Goal: Task Accomplishment & Management: Manage account settings

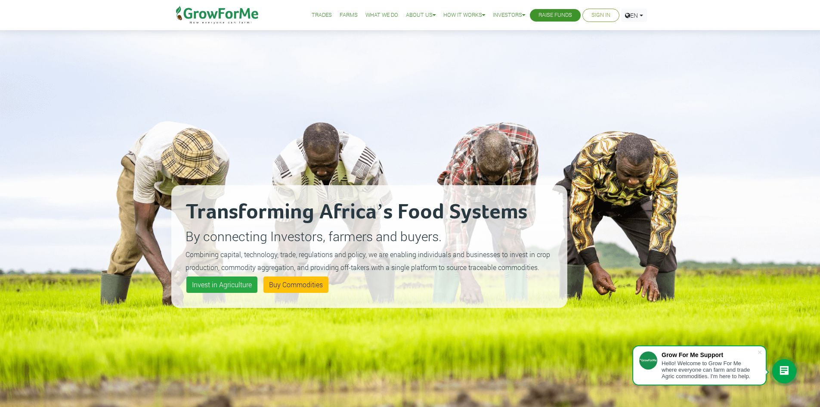
click at [598, 15] on link "Sign In" at bounding box center [600, 15] width 19 height 9
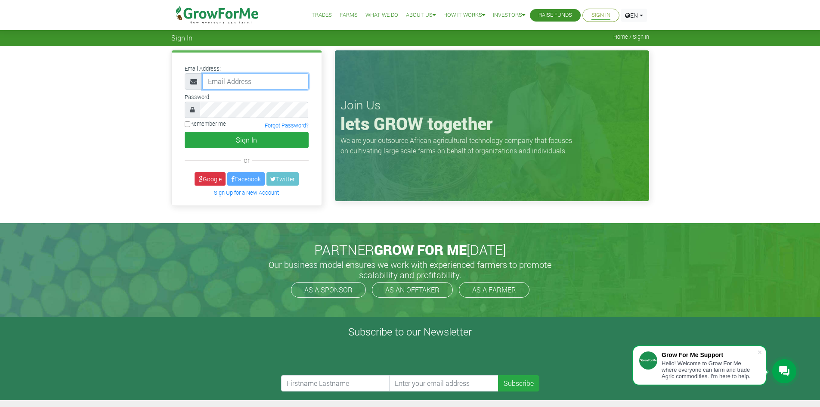
click at [225, 81] on input "email" at bounding box center [255, 81] width 106 height 16
type input "[EMAIL_ADDRESS][DOMAIN_NAME]"
click at [185, 132] on button "Sign In" at bounding box center [247, 140] width 124 height 16
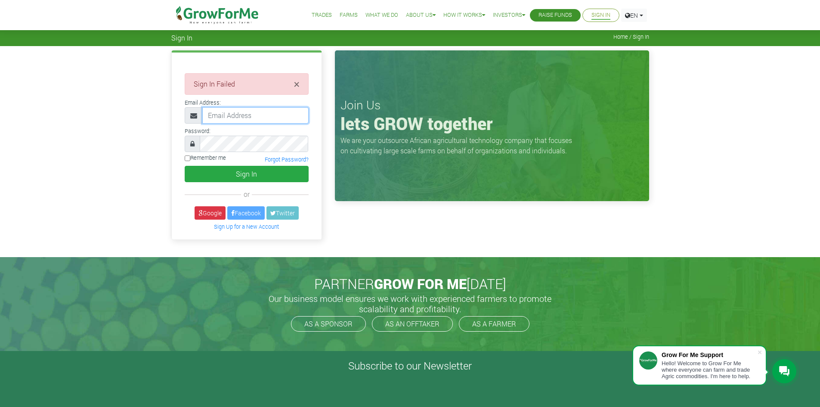
click at [222, 115] on input "email" at bounding box center [255, 115] width 106 height 16
type input "[EMAIL_ADDRESS][DOMAIN_NAME]"
click at [185, 166] on button "Sign In" at bounding box center [247, 174] width 124 height 16
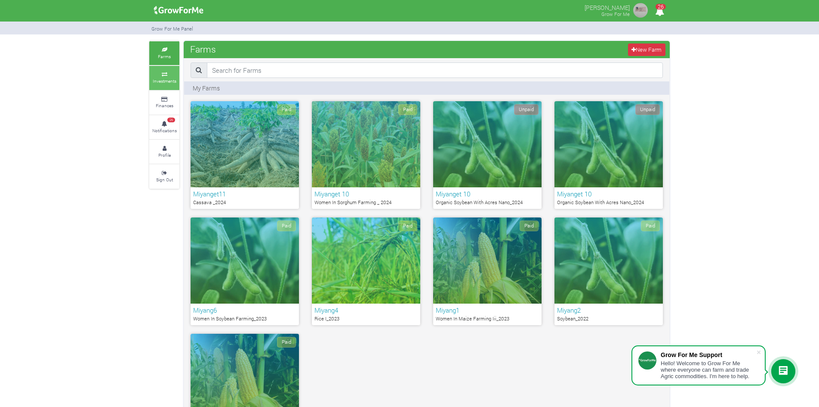
click at [166, 75] on icon at bounding box center [164, 74] width 26 height 4
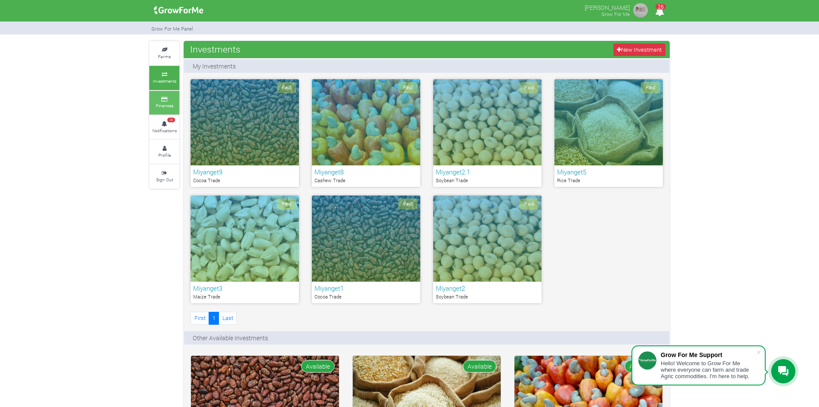
click at [162, 102] on link "Finances" at bounding box center [164, 103] width 30 height 24
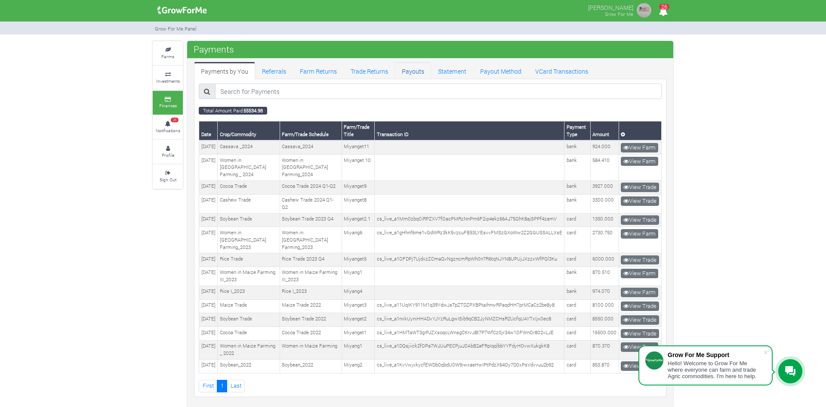
click at [411, 72] on link "Payouts" at bounding box center [413, 70] width 36 height 17
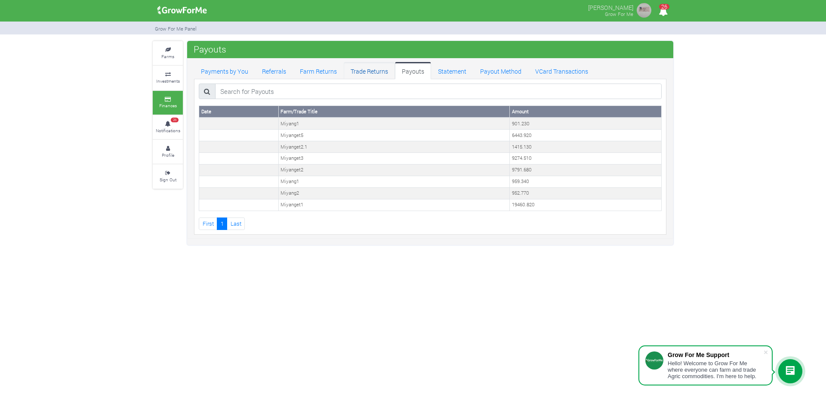
click at [362, 70] on link "Trade Returns" at bounding box center [369, 70] width 51 height 17
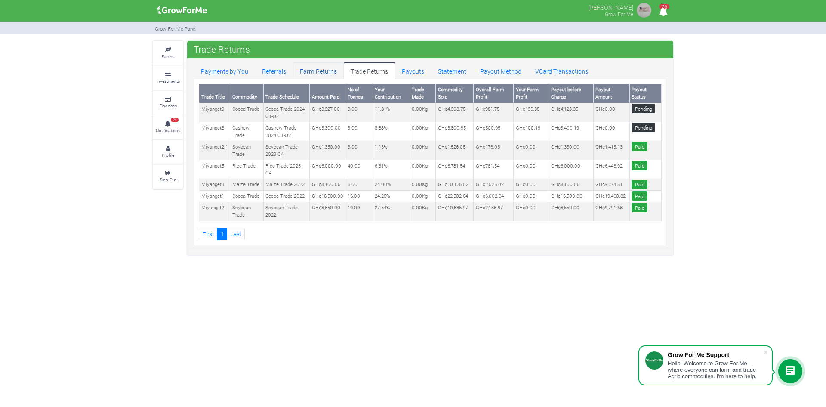
click at [314, 71] on link "Farm Returns" at bounding box center [318, 70] width 51 height 17
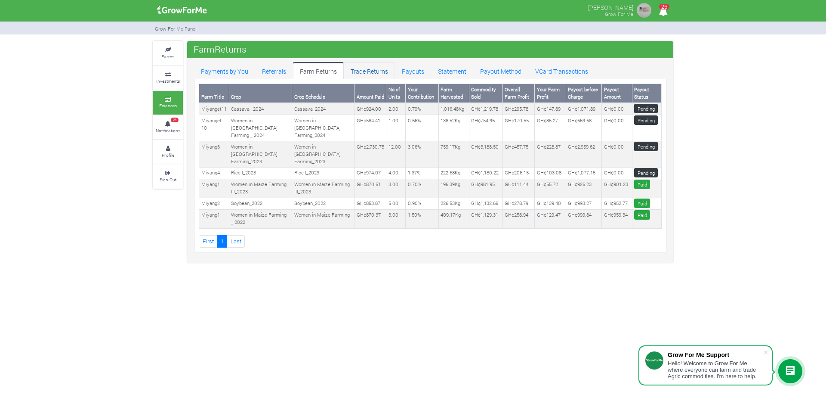
click at [365, 71] on link "Trade Returns" at bounding box center [369, 70] width 51 height 17
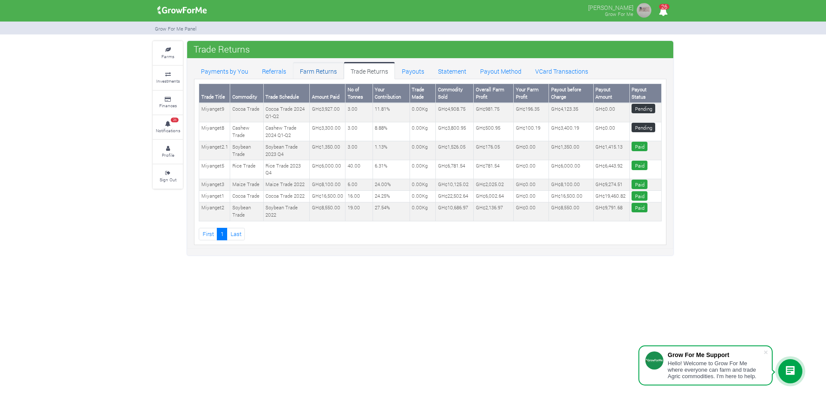
click at [320, 73] on link "Farm Returns" at bounding box center [318, 70] width 51 height 17
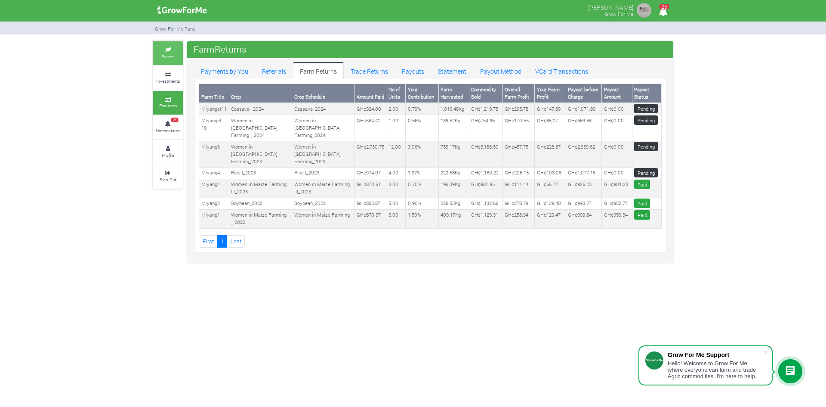
click at [168, 48] on icon at bounding box center [168, 50] width 26 height 4
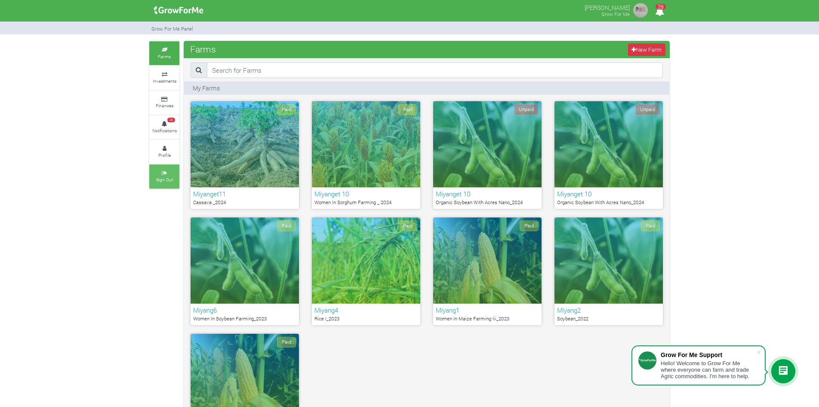
click at [164, 176] on link "Sign Out" at bounding box center [164, 176] width 30 height 24
